Goal: Browse casually

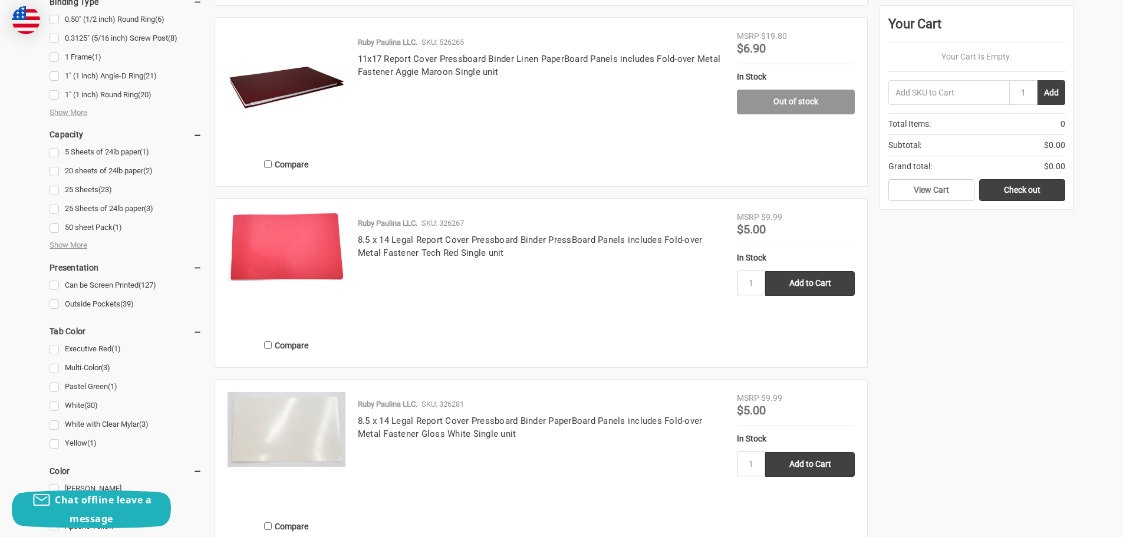
scroll to position [590, 0]
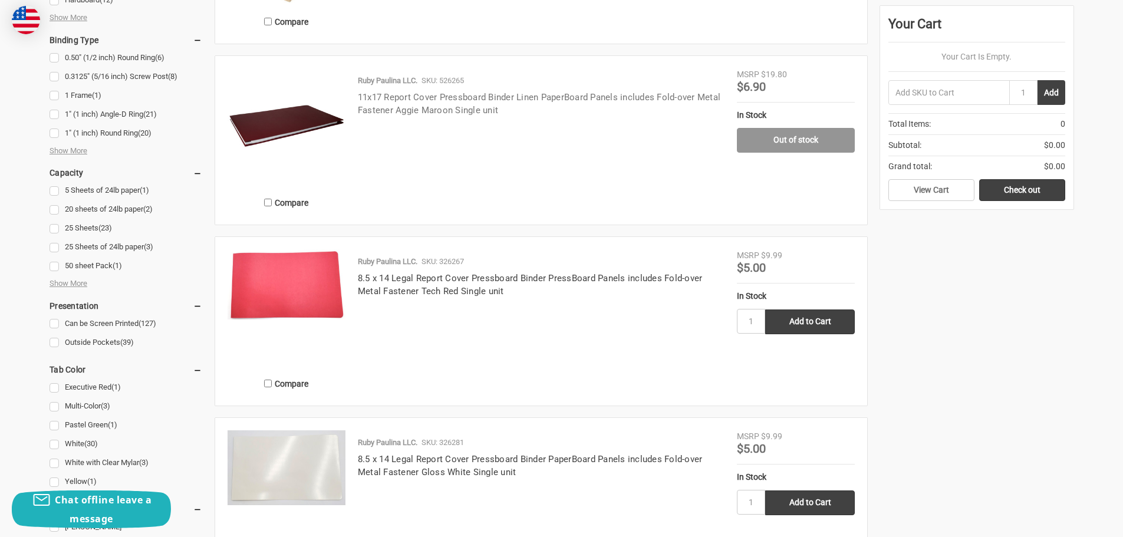
click at [535, 116] on link "11x17 Report Cover Pressboard Binder Linen PaperBoard Panels includes Fold-over…" at bounding box center [539, 104] width 363 height 24
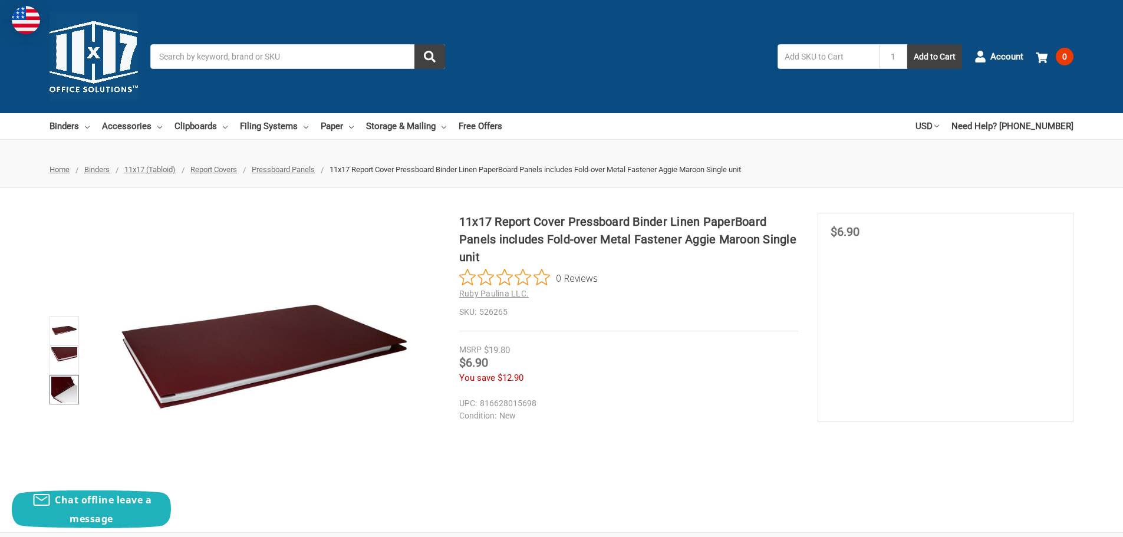
click at [60, 394] on img at bounding box center [64, 390] width 26 height 26
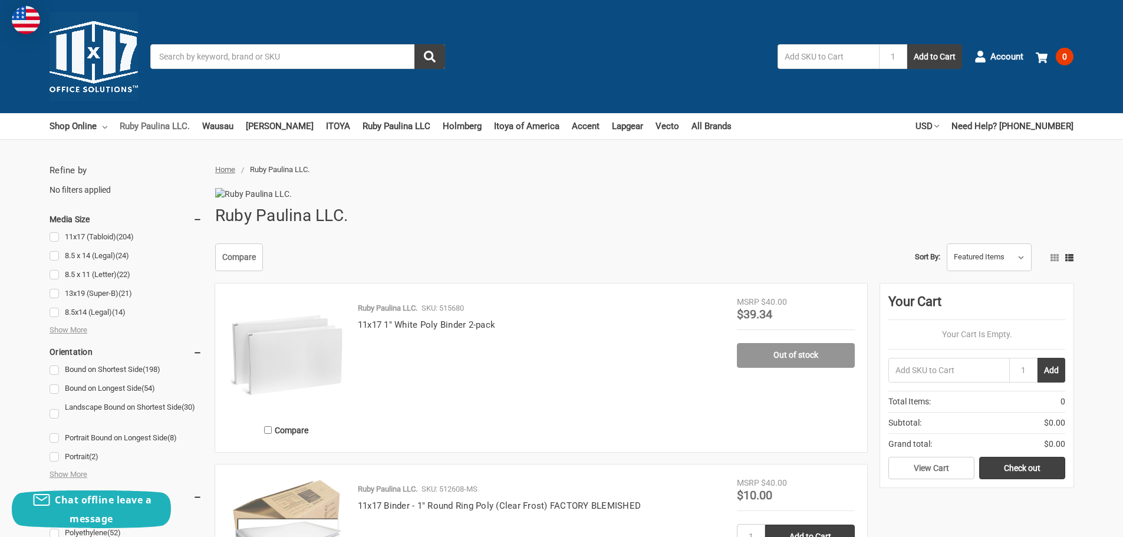
click at [180, 126] on link "Ruby Paulina LLC." at bounding box center [155, 126] width 70 height 26
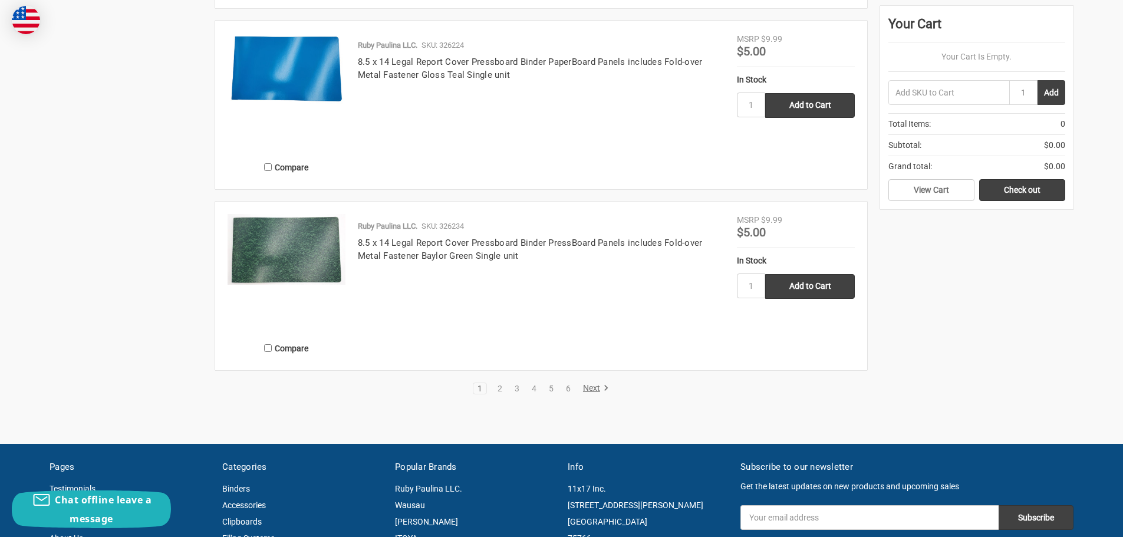
scroll to position [2123, 0]
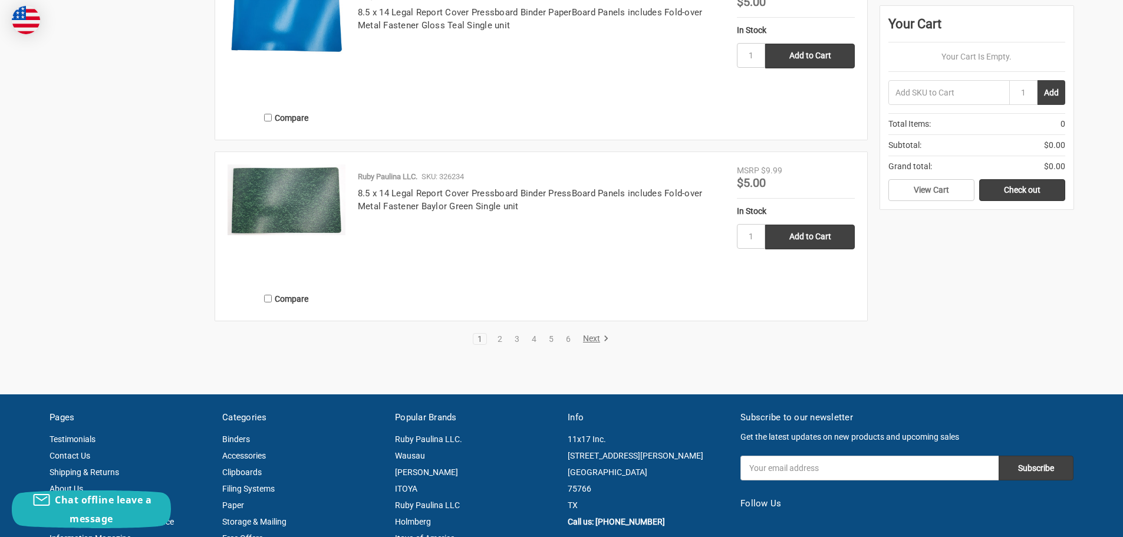
click at [587, 344] on link "Next" at bounding box center [594, 339] width 30 height 11
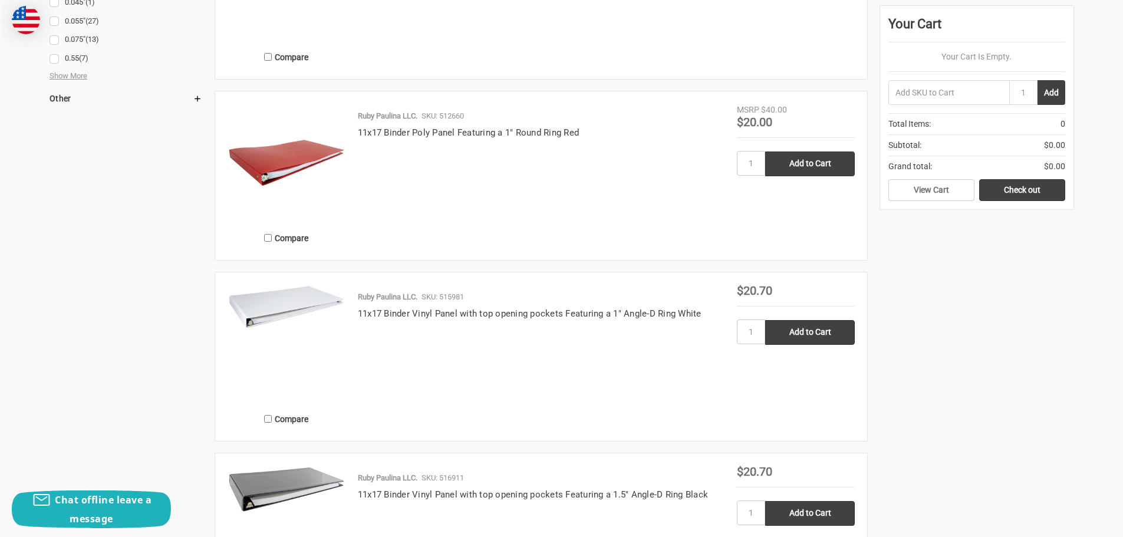
scroll to position [2064, 0]
